Goal: Task Accomplishment & Management: Manage account settings

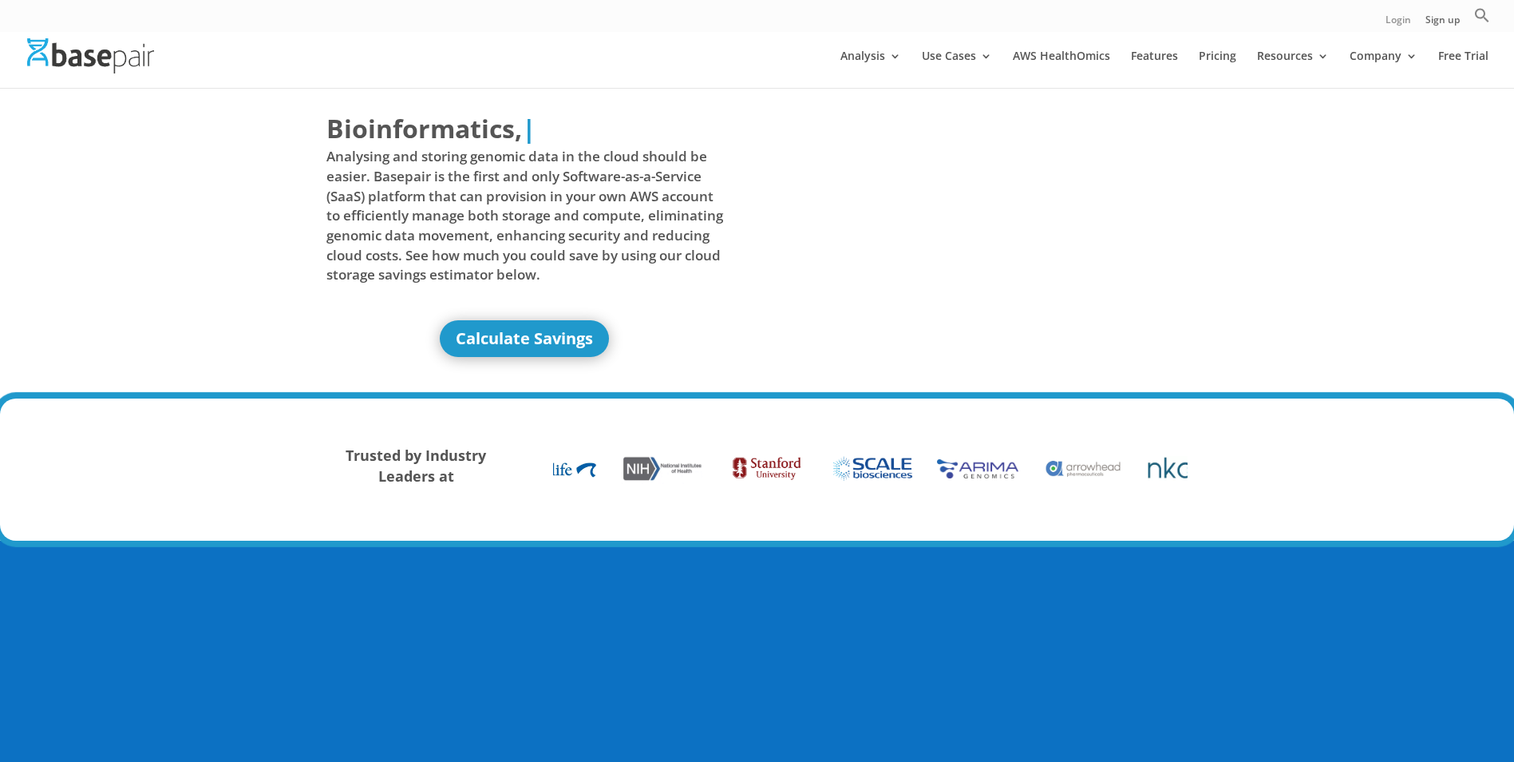
click at [1408, 15] on link "Login" at bounding box center [1399, 23] width 26 height 17
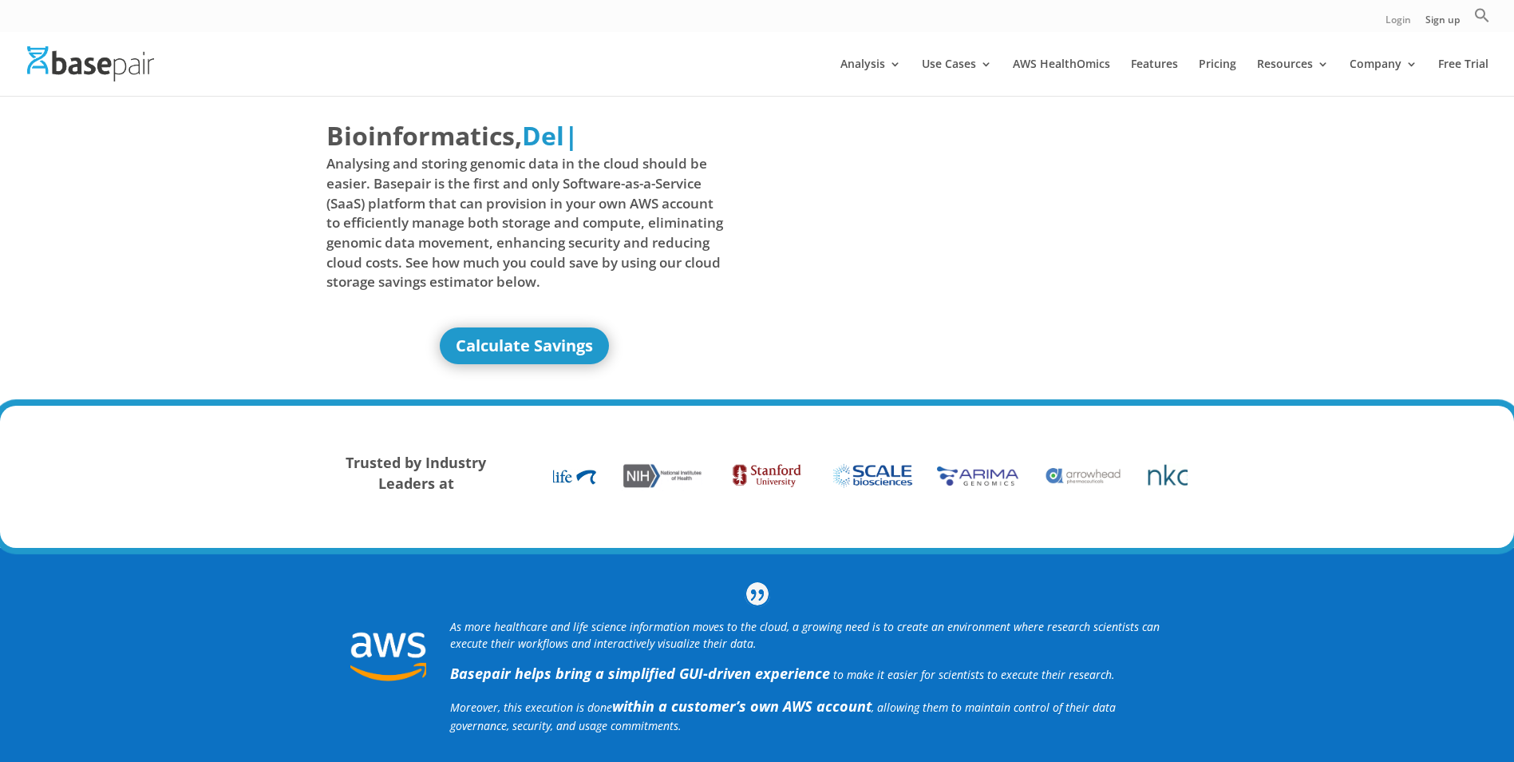
click at [1387, 25] on link "Login" at bounding box center [1399, 23] width 26 height 17
